Goal: Navigation & Orientation: Go to known website

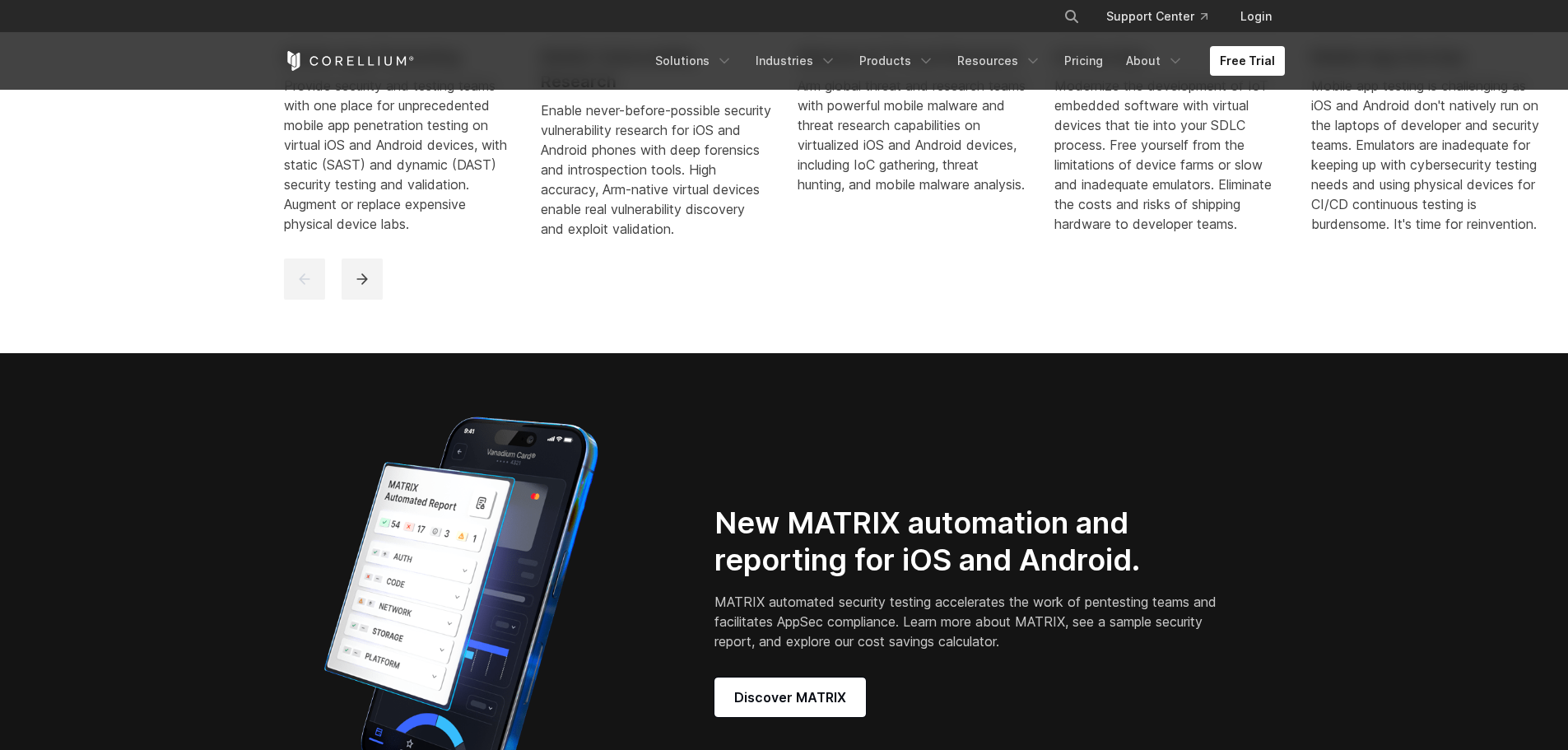
scroll to position [1152, 0]
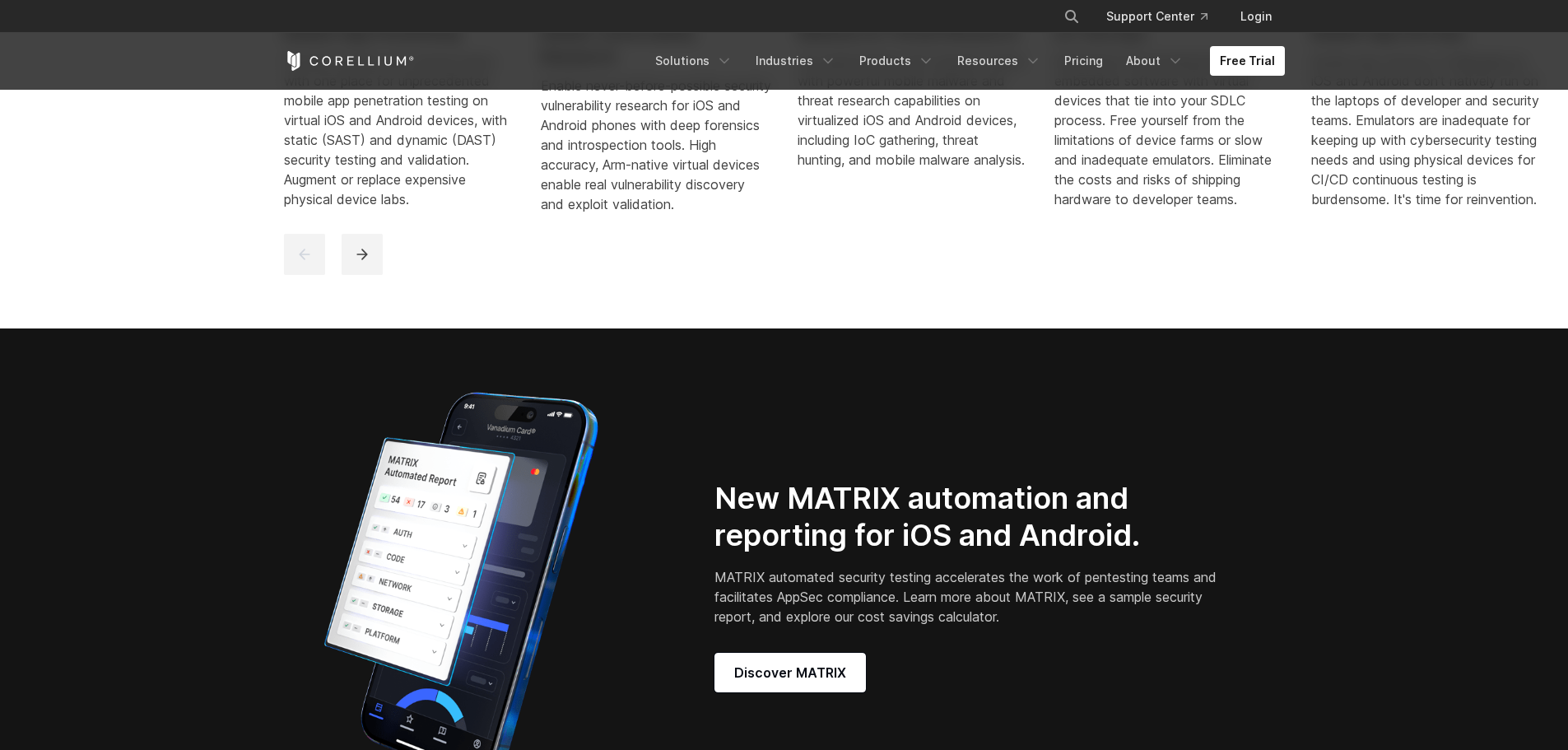
click at [825, 270] on div at bounding box center [786, 254] width 1004 height 41
